Goal: Information Seeking & Learning: Learn about a topic

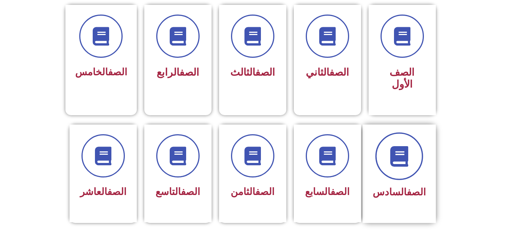
scroll to position [209, 0]
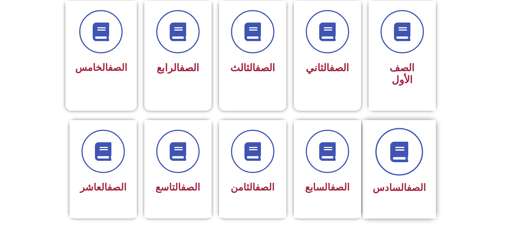
click at [397, 154] on span at bounding box center [399, 152] width 48 height 48
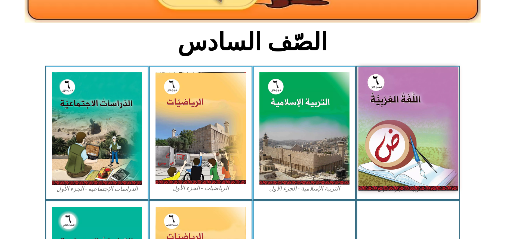
scroll to position [179, 0]
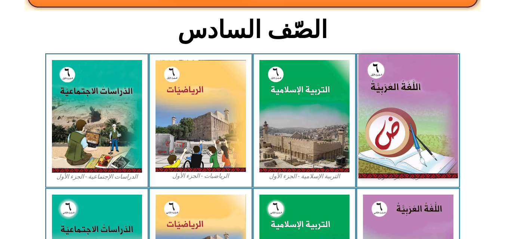
click at [395, 122] on img at bounding box center [407, 117] width 99 height 124
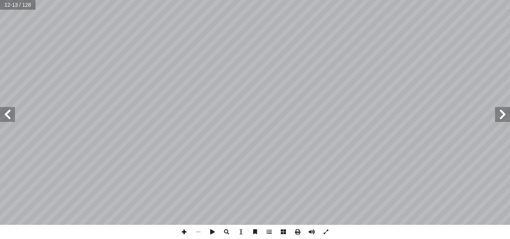
click at [181, 231] on span at bounding box center [184, 232] width 14 height 14
click at [183, 230] on span at bounding box center [184, 232] width 14 height 14
click at [199, 233] on span at bounding box center [198, 232] width 14 height 14
click at [182, 233] on span at bounding box center [184, 232] width 14 height 14
